Goal: Communication & Community: Share content

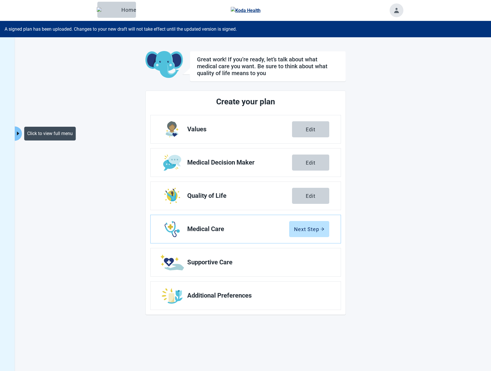
click at [19, 135] on icon "caret-right" at bounding box center [17, 133] width 5 height 5
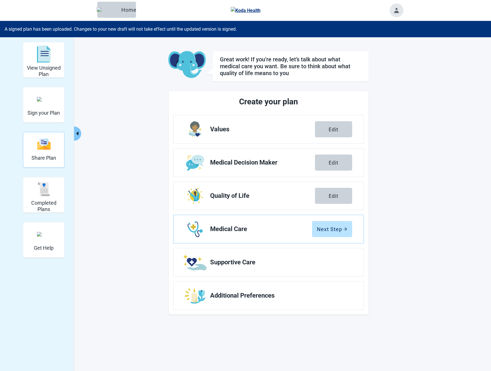
click at [46, 153] on div "Share Plan" at bounding box center [43, 143] width 25 height 21
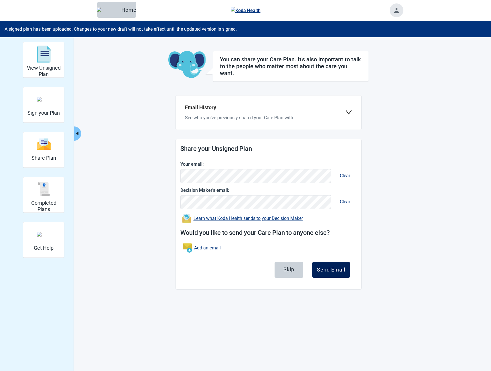
click at [341, 271] on div "Send Email" at bounding box center [331, 270] width 28 height 6
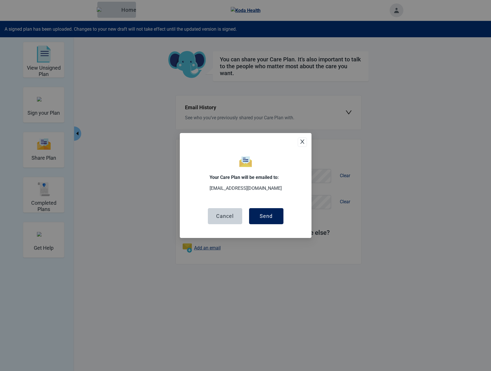
click at [266, 215] on div "Send" at bounding box center [266, 216] width 13 height 6
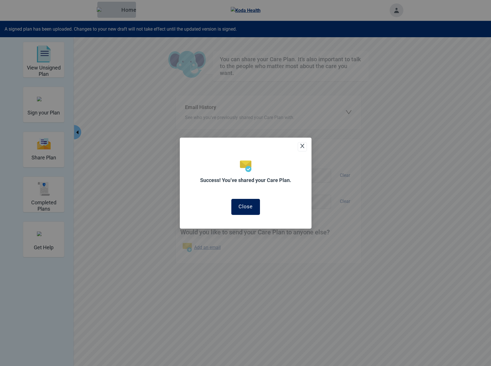
click at [240, 208] on div "Close" at bounding box center [246, 207] width 14 height 6
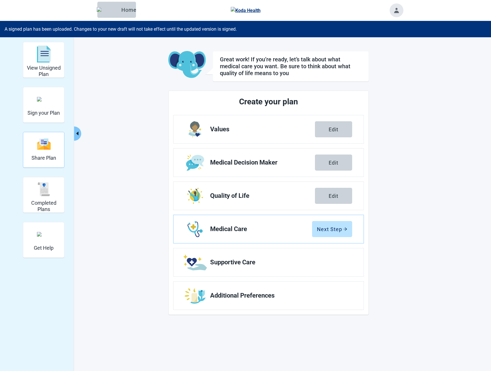
click at [43, 153] on div "Share Plan" at bounding box center [43, 143] width 25 height 21
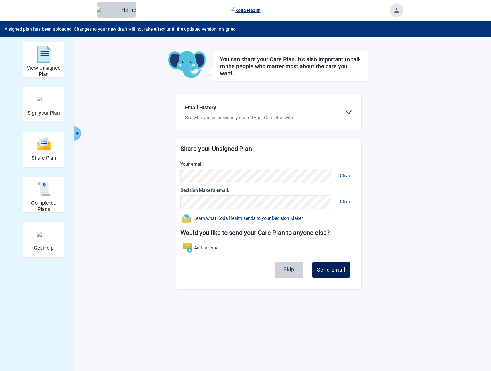
click at [332, 263] on button "Send Email" at bounding box center [331, 269] width 38 height 16
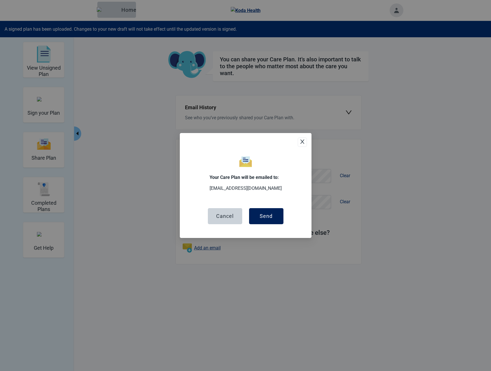
click at [272, 218] on div "Send" at bounding box center [266, 216] width 13 height 6
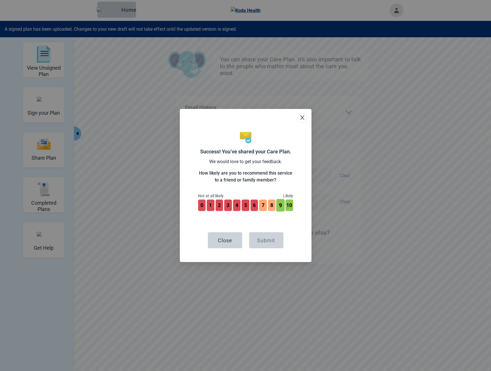
click at [280, 206] on button "9" at bounding box center [280, 205] width 8 height 13
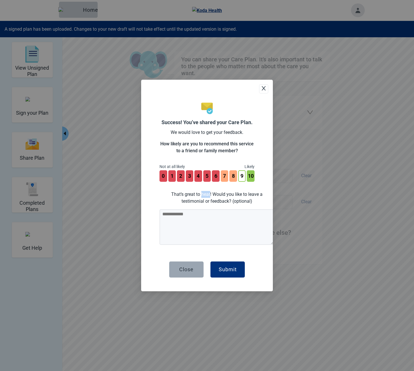
click at [187, 269] on div "Close" at bounding box center [186, 269] width 14 height 6
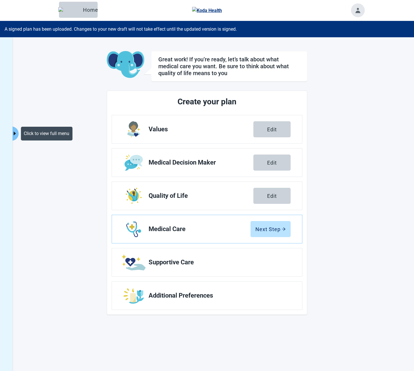
click at [14, 135] on icon "caret-right" at bounding box center [14, 133] width 2 height 4
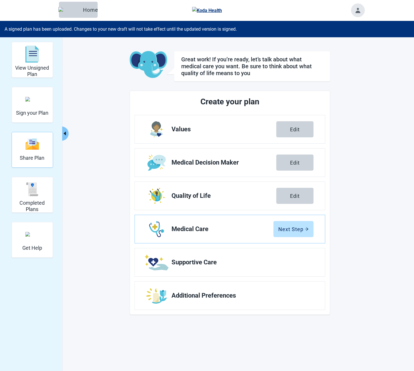
click at [26, 149] on img "Share Plan" at bounding box center [32, 144] width 14 height 12
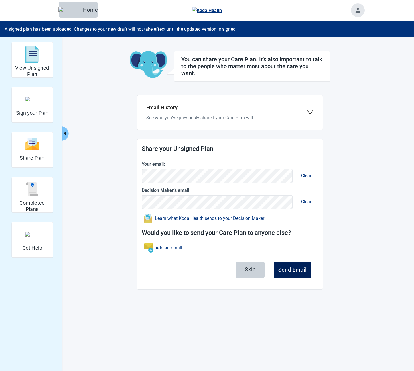
click at [291, 267] on div "Send Email" at bounding box center [292, 270] width 28 height 6
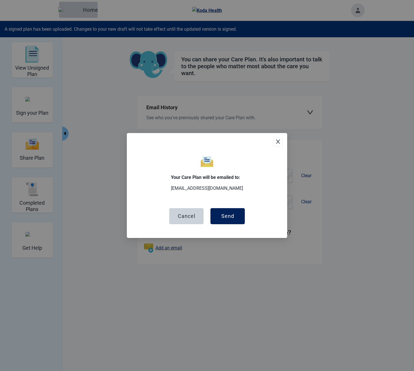
drag, startPoint x: 233, startPoint y: 217, endPoint x: 243, endPoint y: 217, distance: 10.3
click at [233, 217] on div "Send" at bounding box center [227, 216] width 13 height 6
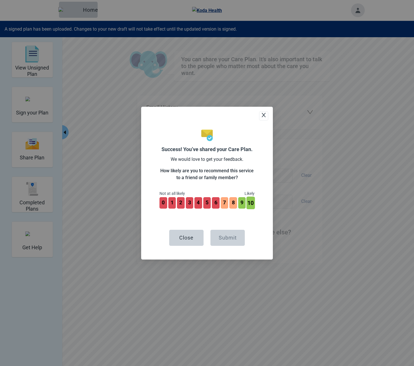
click at [252, 205] on button "10" at bounding box center [251, 203] width 8 height 13
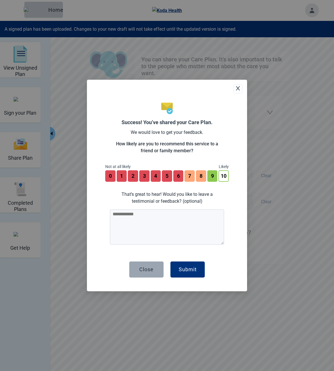
click at [141, 271] on div "Close" at bounding box center [146, 269] width 14 height 6
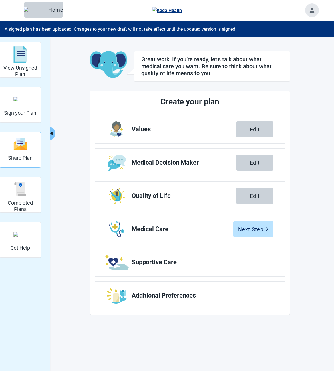
click at [24, 159] on h2 "Share Plan" at bounding box center [20, 158] width 25 height 6
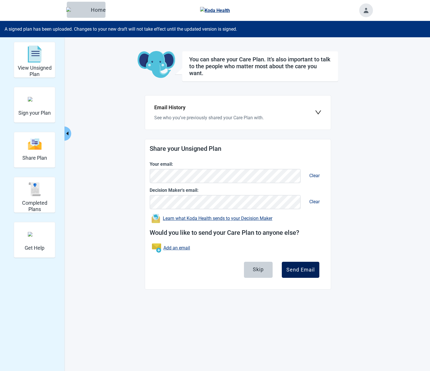
click at [300, 270] on div "Send Email" at bounding box center [300, 270] width 28 height 6
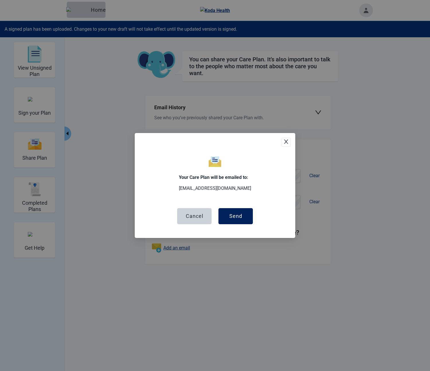
click at [238, 216] on div "Send" at bounding box center [235, 216] width 13 height 6
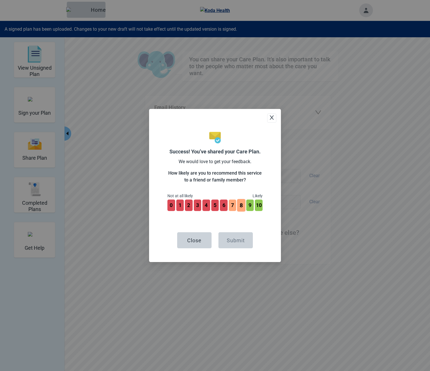
click at [239, 207] on button "8" at bounding box center [241, 205] width 8 height 13
click at [260, 206] on button "10" at bounding box center [258, 205] width 8 height 13
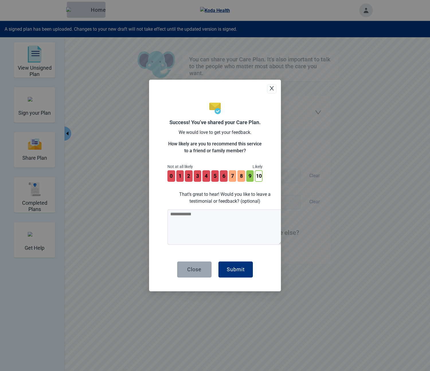
click at [185, 273] on button "Close" at bounding box center [194, 269] width 34 height 16
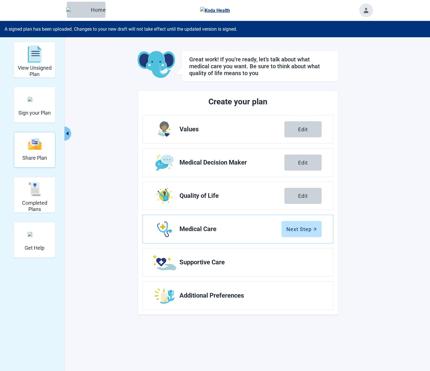
click at [40, 154] on div "Share Plan" at bounding box center [34, 143] width 25 height 21
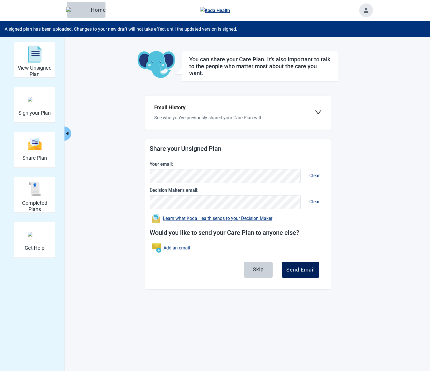
click at [307, 274] on button "Send Email" at bounding box center [300, 269] width 38 height 16
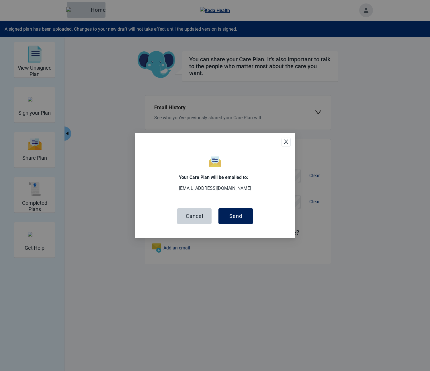
click at [248, 215] on button "Send" at bounding box center [235, 216] width 34 height 16
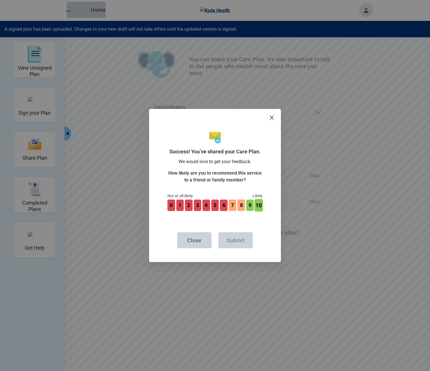
click at [260, 204] on button "10" at bounding box center [258, 205] width 8 height 13
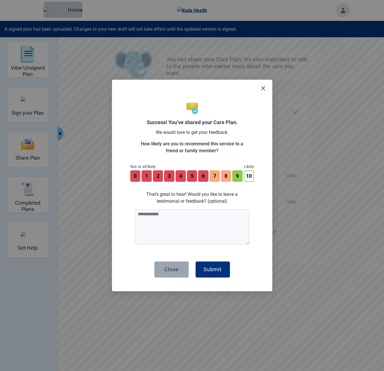
click at [175, 272] on button "Close" at bounding box center [171, 269] width 34 height 16
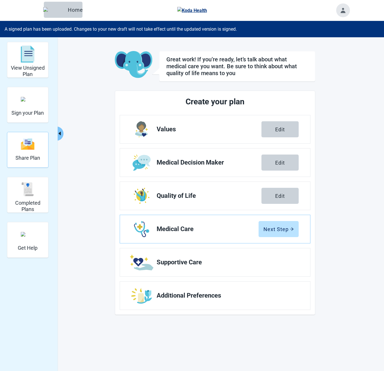
click at [28, 147] on img "Share Plan" at bounding box center [28, 144] width 14 height 12
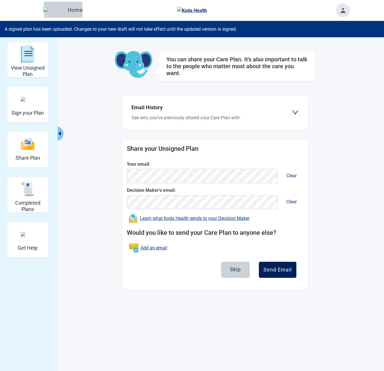
click at [282, 266] on button "Send Email" at bounding box center [278, 269] width 38 height 16
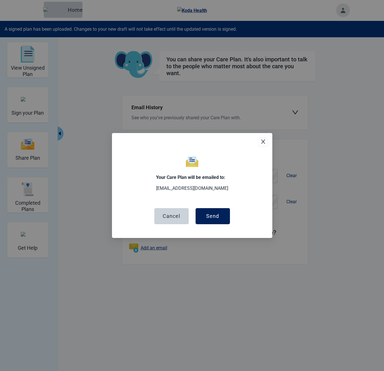
click at [213, 214] on div "Send" at bounding box center [212, 216] width 13 height 6
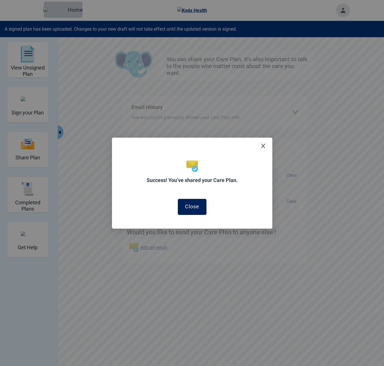
click at [194, 210] on button "Close" at bounding box center [192, 207] width 29 height 16
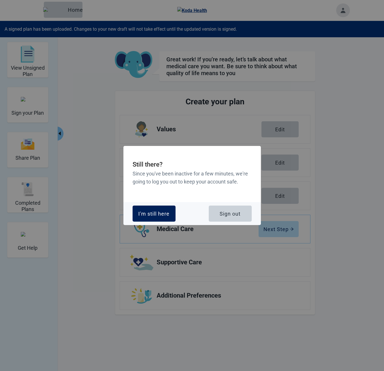
click at [161, 213] on div "I'm still here" at bounding box center [153, 213] width 31 height 6
